Goal: Transaction & Acquisition: Purchase product/service

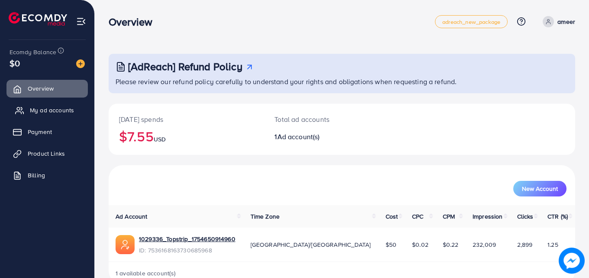
click at [46, 105] on link "My ad accounts" at bounding box center [46, 109] width 81 height 17
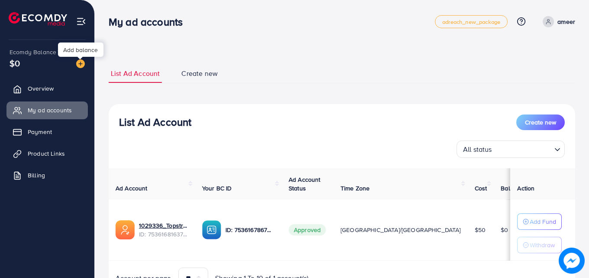
click at [80, 62] on img at bounding box center [80, 63] width 9 height 9
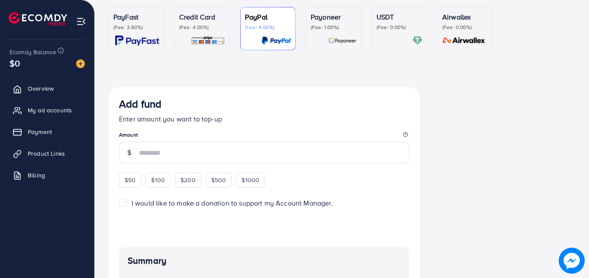
scroll to position [34, 0]
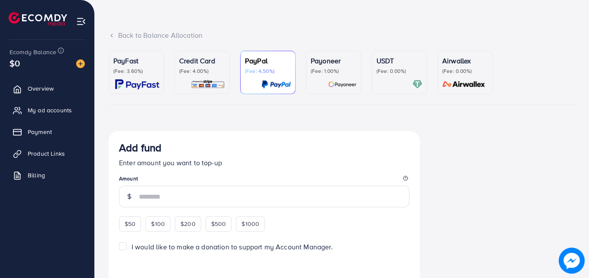
click at [208, 67] on div "Credit Card (Fee: 4.00%)" at bounding box center [202, 64] width 46 height 19
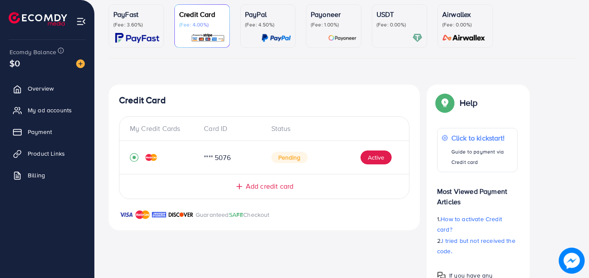
scroll to position [74, 0]
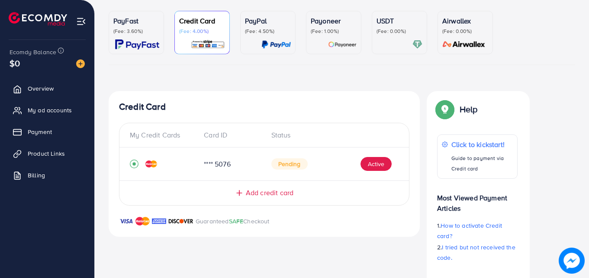
click at [213, 67] on div "PayFast (Fee: 3.60%) Credit Card (Fee: 4.00%) PayPal (Fee: 4.50%) Payoneer (Fee…" at bounding box center [342, 164] width 467 height 306
click at [261, 191] on span "Add credit card" at bounding box center [270, 193] width 48 height 10
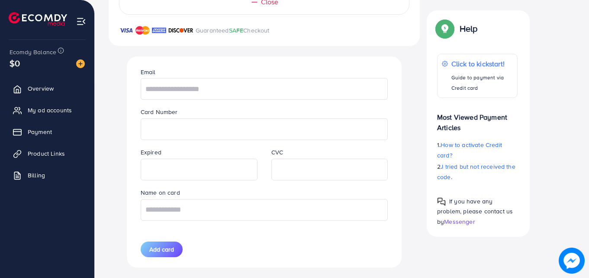
scroll to position [265, 0]
click at [252, 92] on input "text" at bounding box center [264, 89] width 247 height 22
click at [208, 89] on input "text" at bounding box center [264, 89] width 247 height 22
click at [166, 94] on input "text" at bounding box center [264, 89] width 247 height 22
paste input "********"
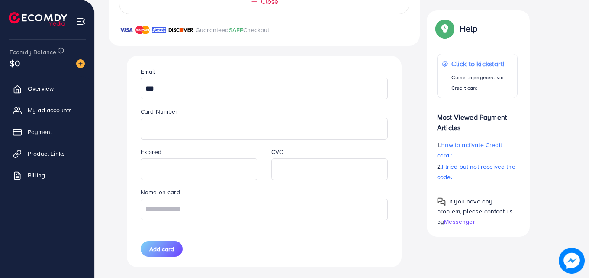
type input "*"
paste input "**********"
type input "**********"
click at [234, 213] on input "text" at bounding box center [264, 209] width 247 height 22
click at [197, 206] on input "text" at bounding box center [264, 209] width 247 height 22
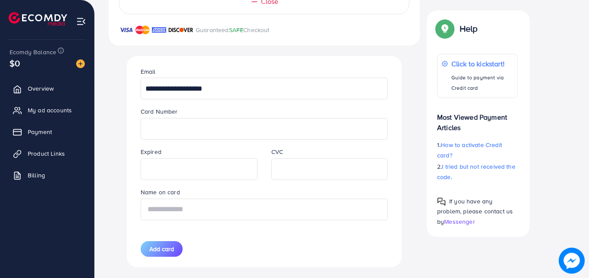
paste input "********"
type input "********"
click at [161, 254] on button "Add card" at bounding box center [162, 249] width 42 height 16
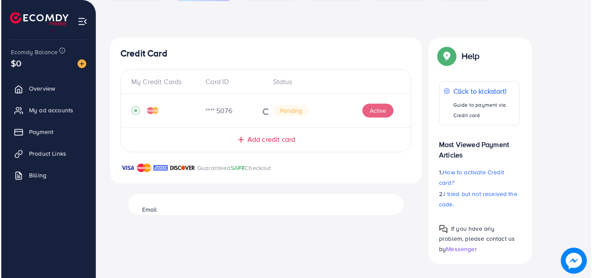
scroll to position [127, 0]
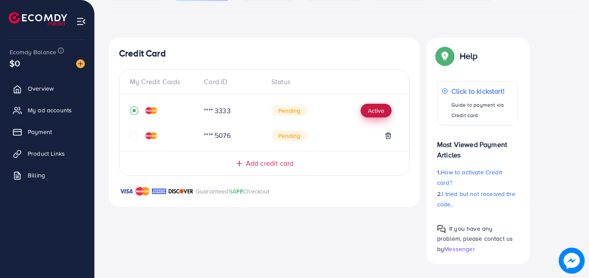
click at [373, 111] on button "Active" at bounding box center [376, 110] width 31 height 14
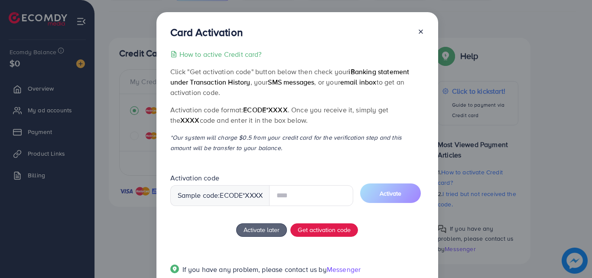
click at [294, 194] on input "text" at bounding box center [311, 195] width 84 height 21
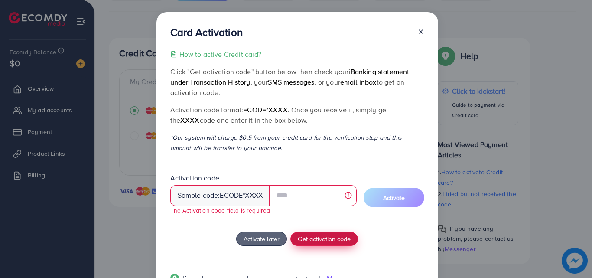
click at [313, 232] on button "Get activation code" at bounding box center [324, 239] width 68 height 14
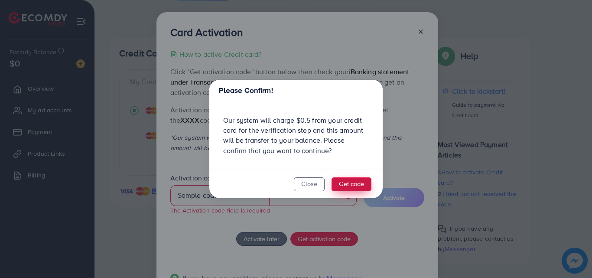
click at [349, 183] on button "Get code" at bounding box center [351, 184] width 40 height 14
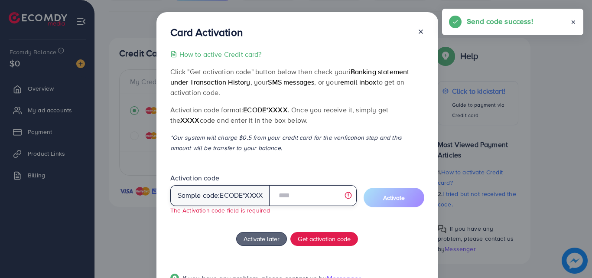
click at [312, 192] on input "text" at bounding box center [312, 195] width 87 height 21
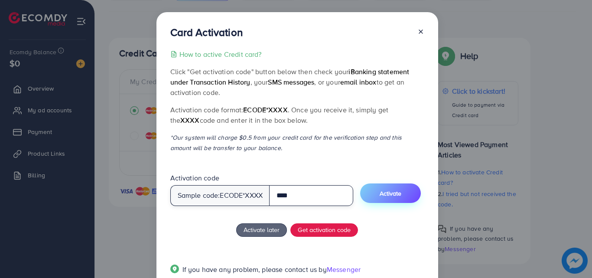
type input "****"
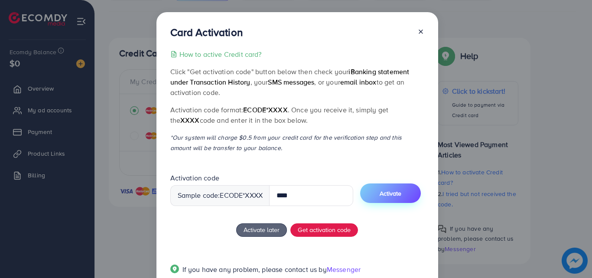
click at [399, 193] on span "Activate" at bounding box center [390, 193] width 22 height 9
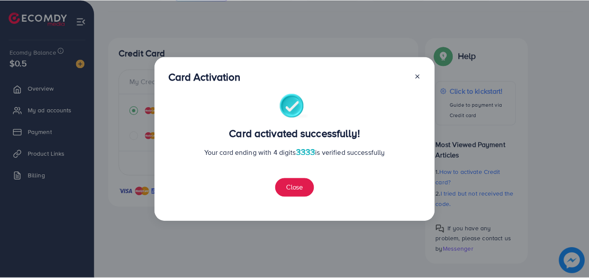
scroll to position [140, 0]
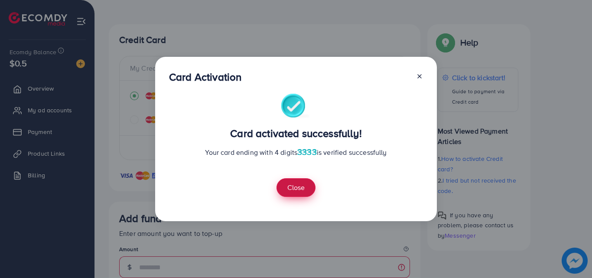
click at [293, 191] on button "Close" at bounding box center [295, 187] width 39 height 19
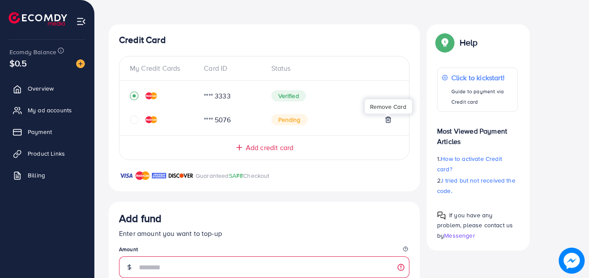
click at [390, 120] on icon at bounding box center [388, 120] width 4 height 6
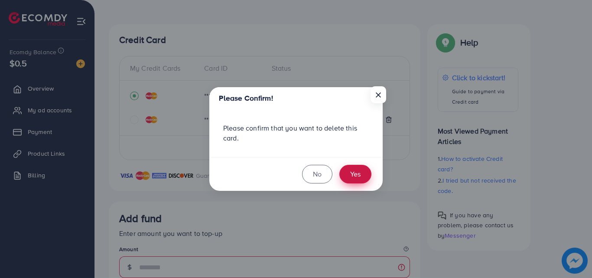
click at [356, 177] on button "Yes" at bounding box center [355, 174] width 32 height 19
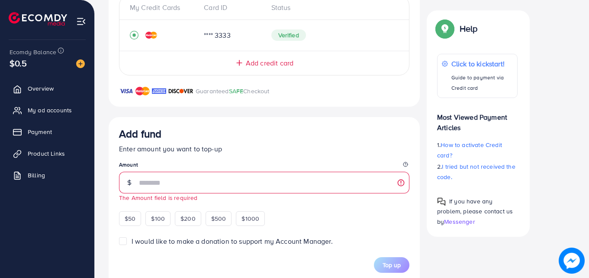
scroll to position [214, 0]
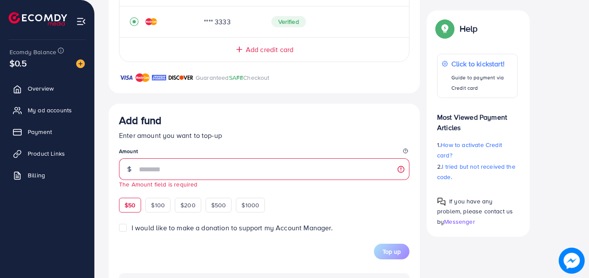
click at [132, 202] on span "$50" at bounding box center [130, 204] width 11 height 9
type input "**"
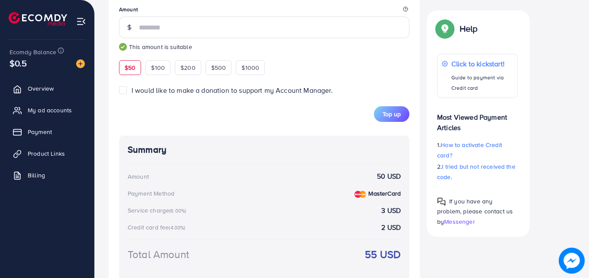
scroll to position [394, 0]
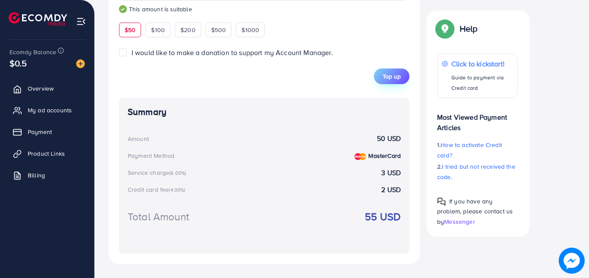
click at [393, 76] on span "Top up" at bounding box center [392, 76] width 18 height 9
